Goal: Use online tool/utility: Utilize a website feature to perform a specific function

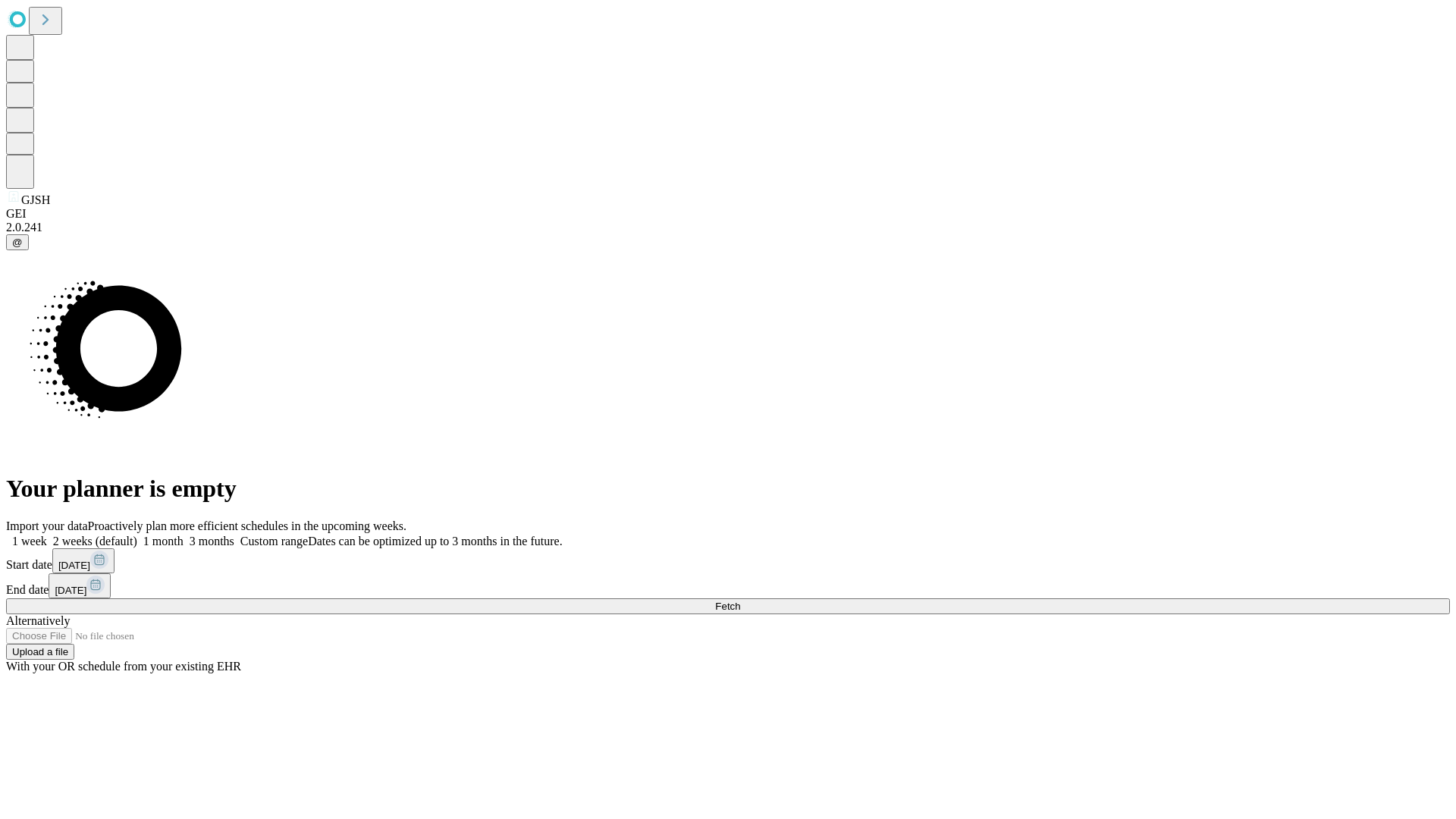
click at [741, 600] on span "Fetch" at bounding box center [728, 606] width 25 height 12
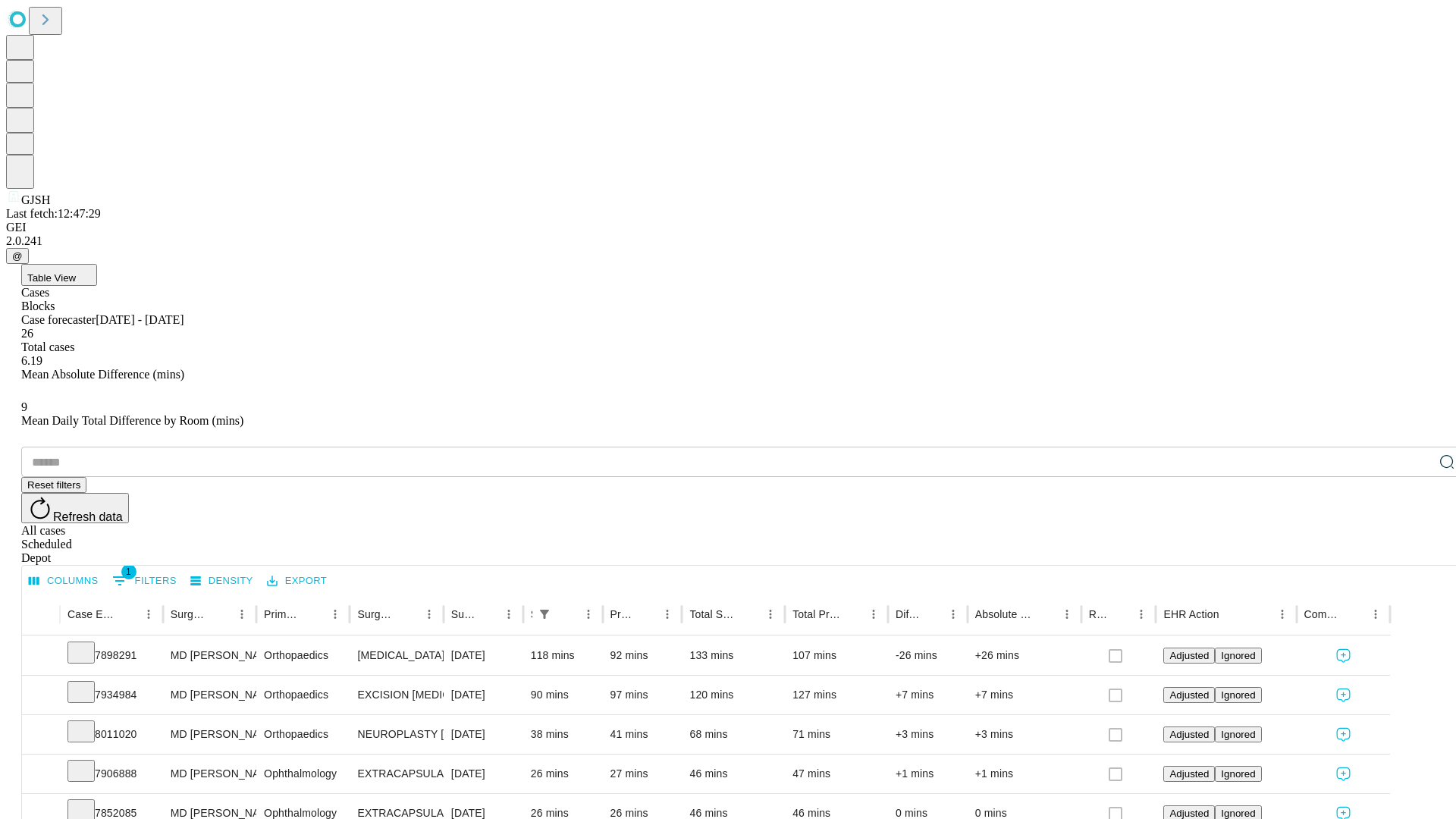
click at [76, 272] on span "Table View" at bounding box center [51, 278] width 48 height 12
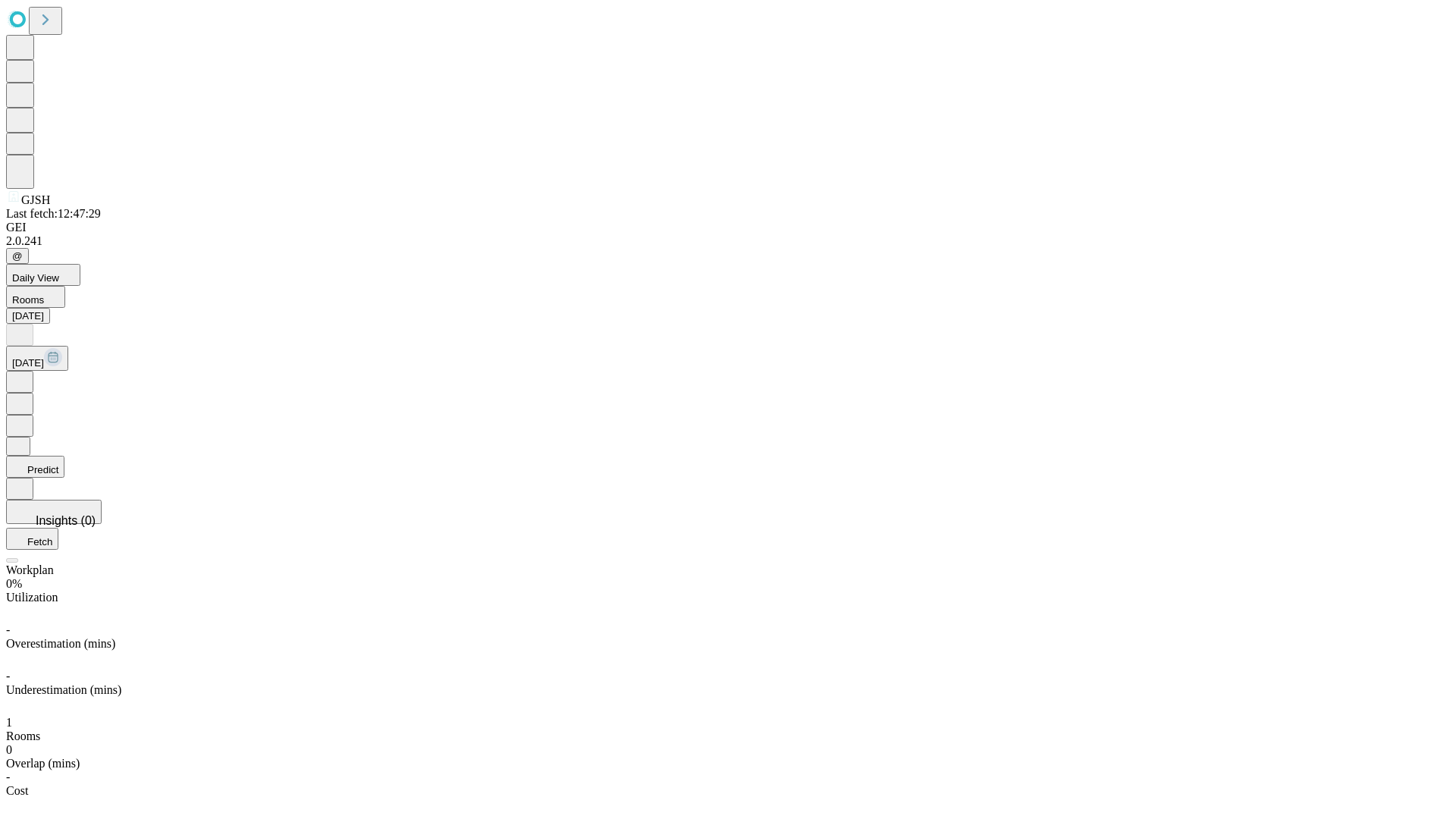
click at [65, 455] on button "Predict" at bounding box center [35, 466] width 58 height 22
